Goal: Feedback & Contribution: Leave review/rating

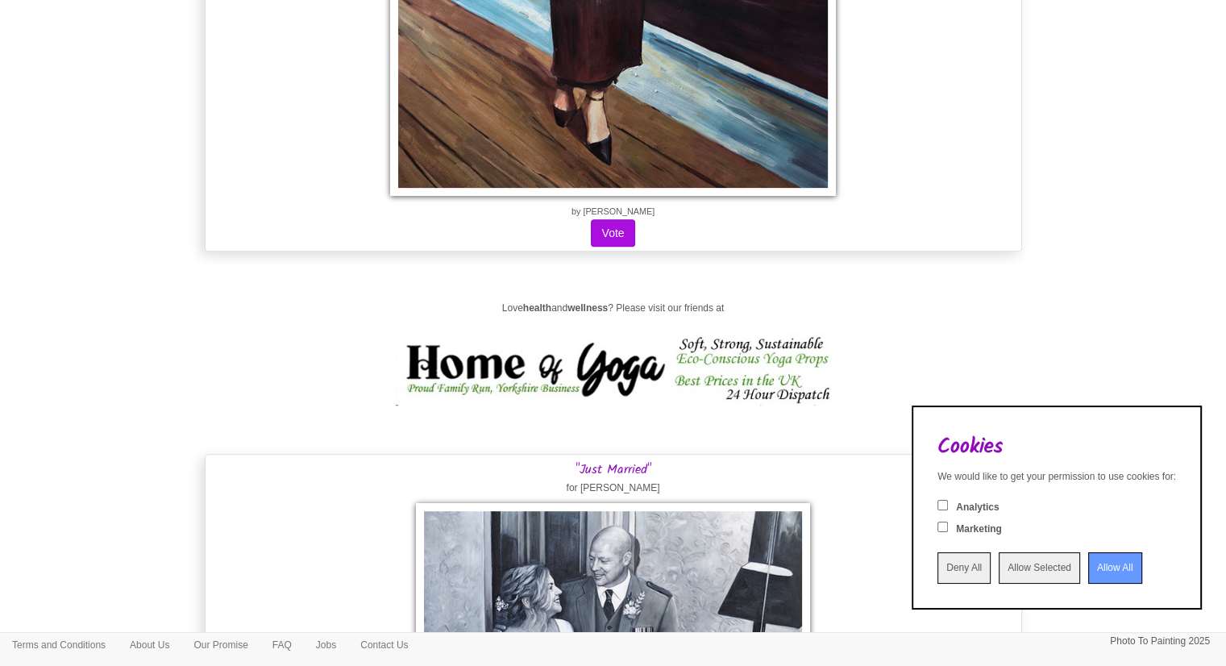
scroll to position [648, 0]
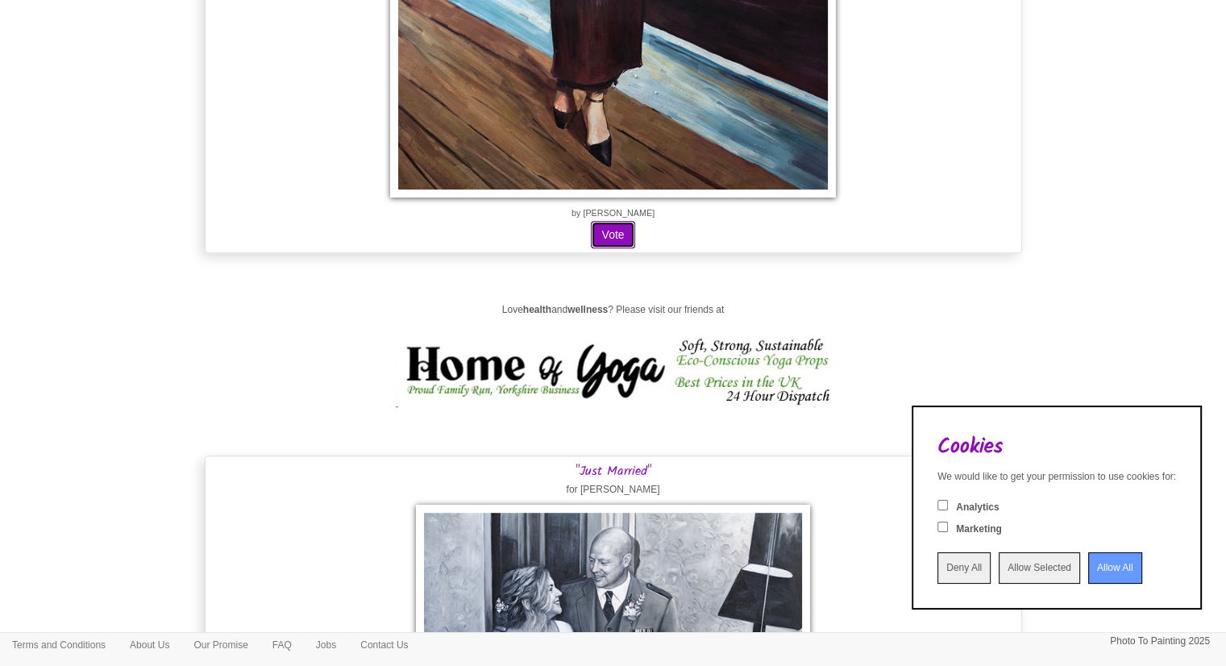
click at [626, 227] on button "Vote" at bounding box center [613, 234] width 44 height 27
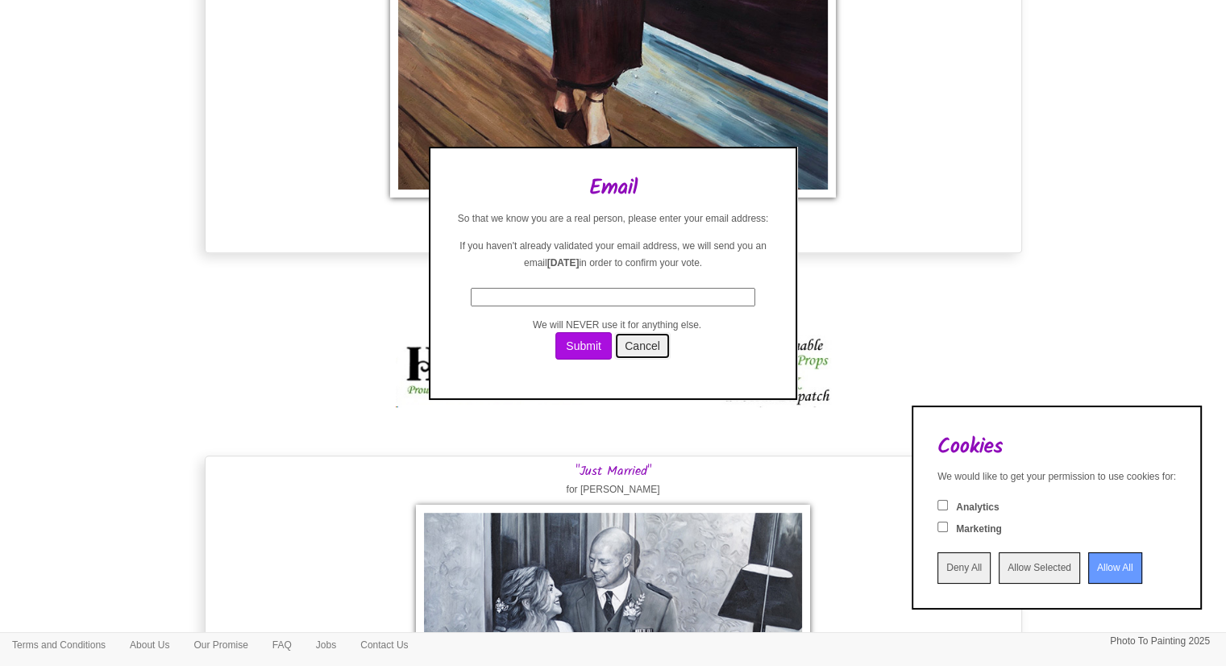
click at [653, 344] on button "Cancel" at bounding box center [642, 345] width 56 height 27
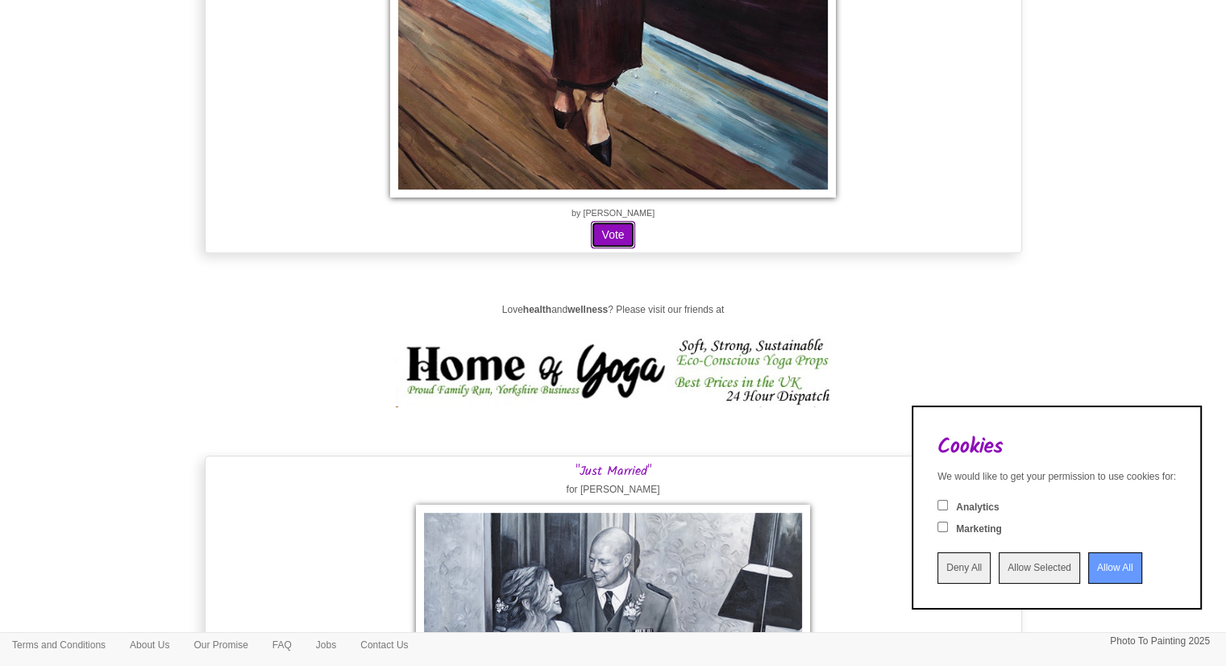
click at [611, 225] on button "Vote" at bounding box center [613, 234] width 44 height 27
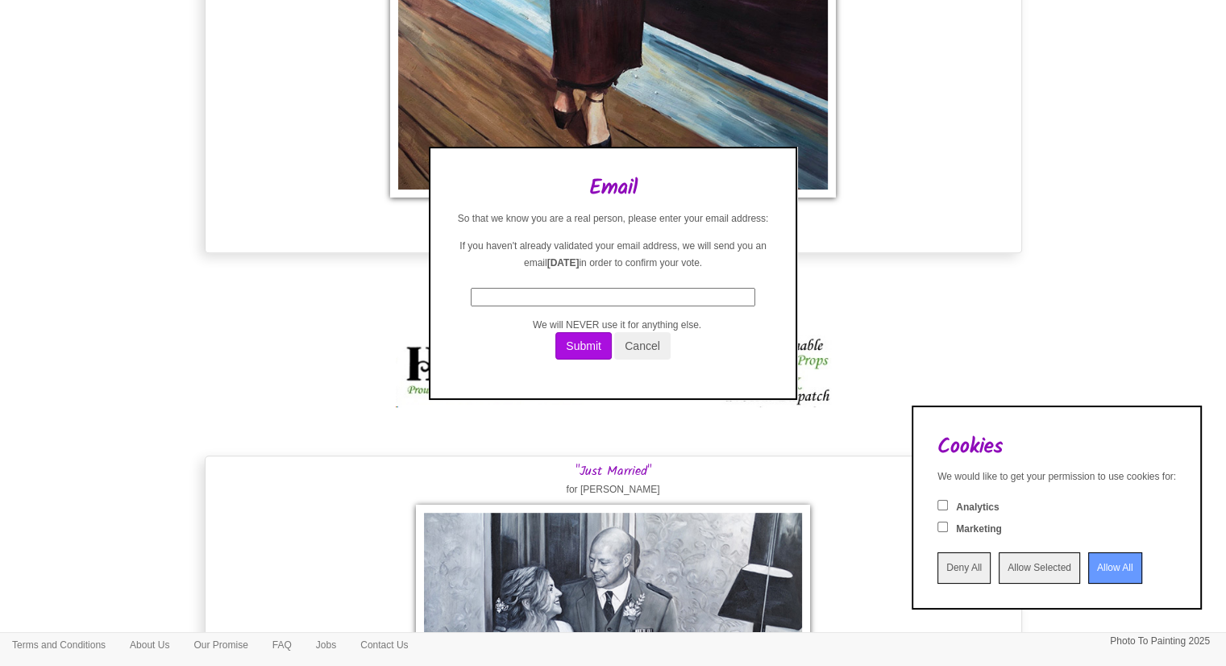
click at [587, 303] on input "text" at bounding box center [613, 297] width 284 height 19
click at [683, 297] on input "text" at bounding box center [613, 297] width 284 height 19
type input "[EMAIL_ADDRESS][DOMAIN_NAME]"
click at [583, 339] on button "Submit" at bounding box center [583, 345] width 56 height 27
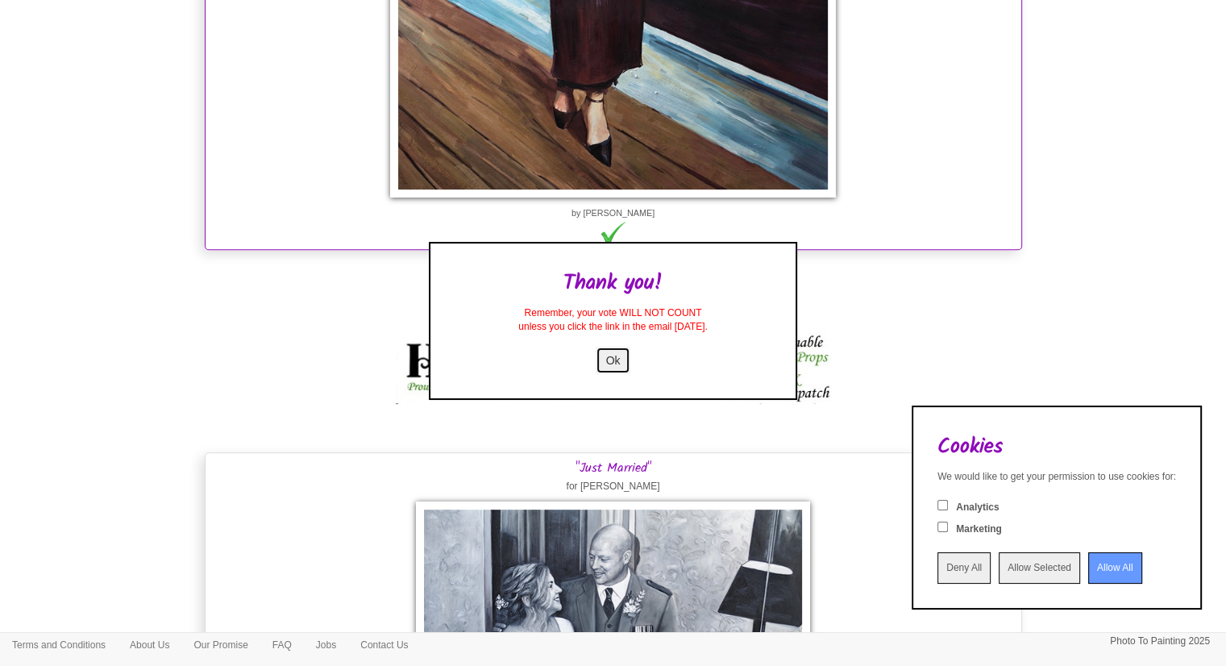
click at [607, 360] on button "Ok" at bounding box center [612, 359] width 35 height 27
